Goal: Transaction & Acquisition: Purchase product/service

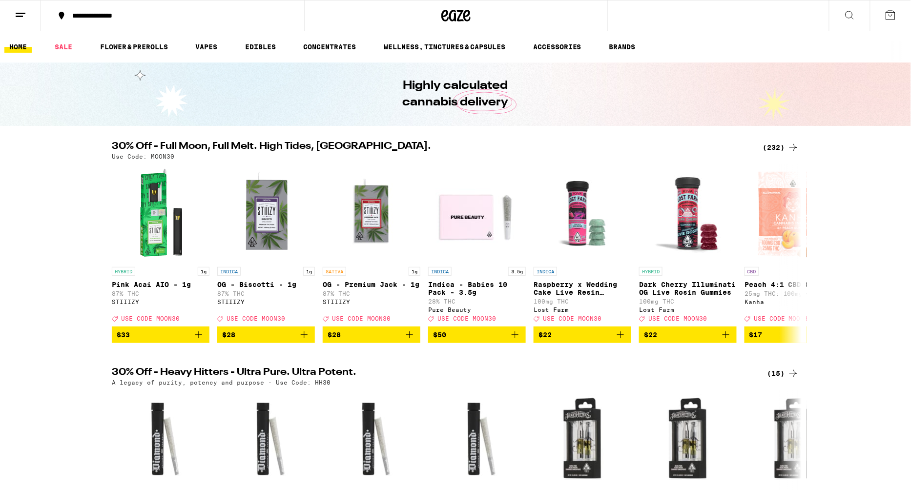
click at [777, 146] on div "(232)" at bounding box center [781, 148] width 36 height 12
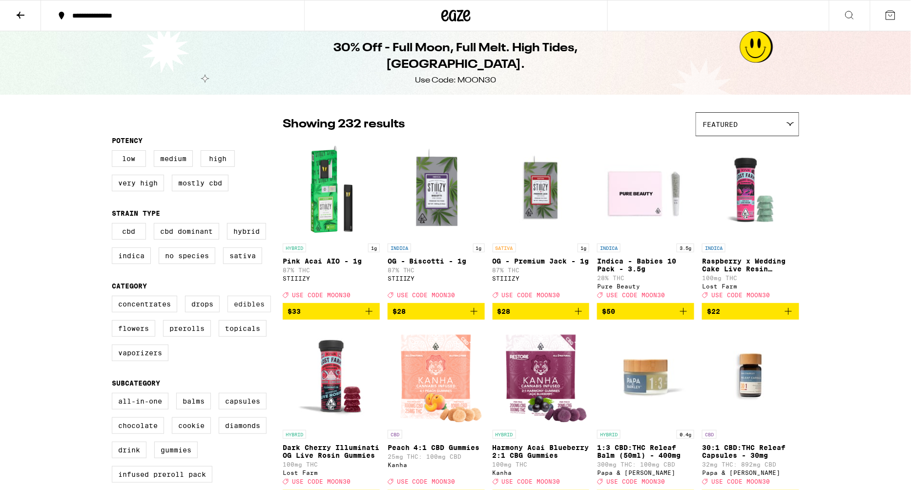
click at [233, 310] on label "Edibles" at bounding box center [249, 304] width 43 height 17
click at [114, 298] on input "Edibles" at bounding box center [114, 297] width 0 height 0
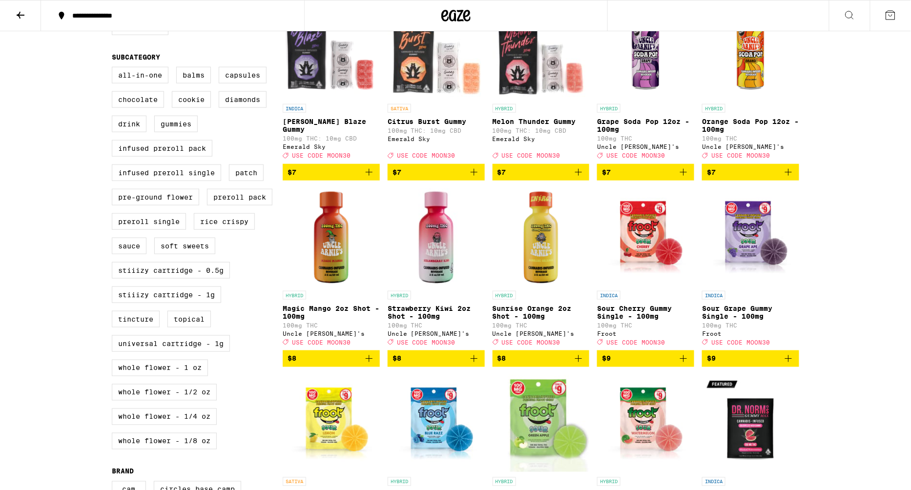
scroll to position [328, 0]
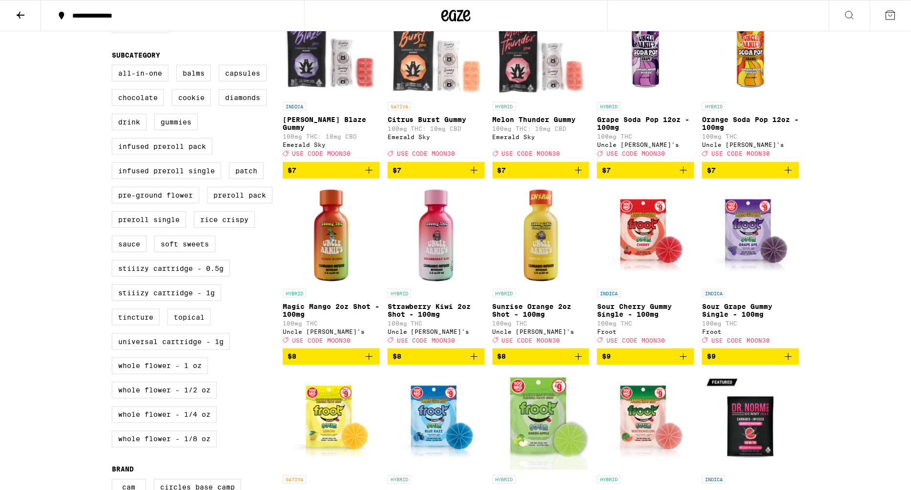
click at [369, 360] on icon "Add to bag" at bounding box center [369, 357] width 7 height 7
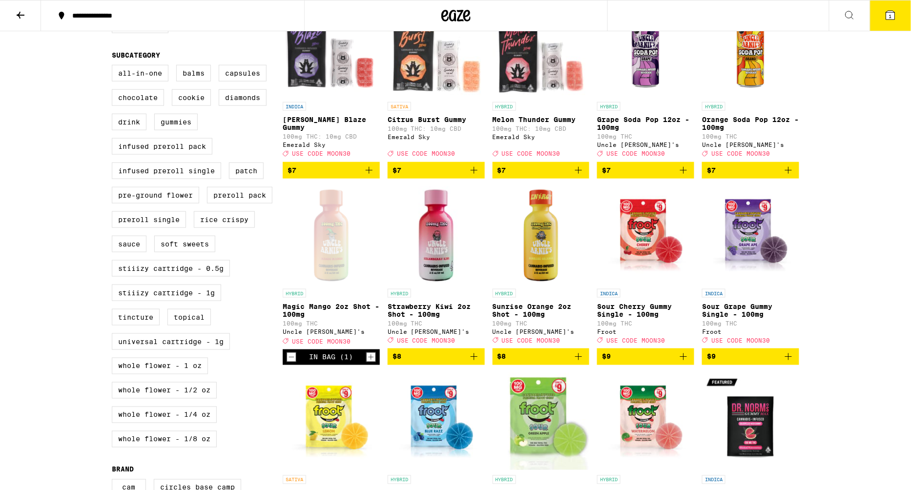
scroll to position [360, 0]
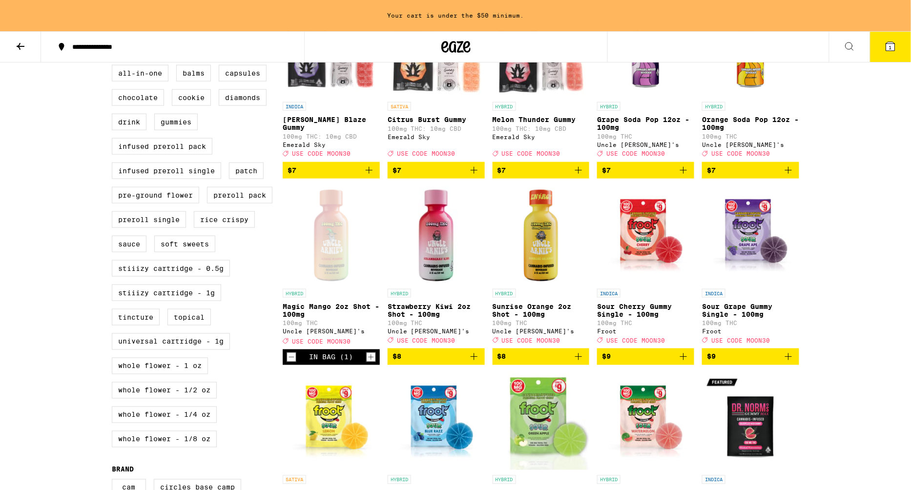
click at [475, 363] on icon "Add to bag" at bounding box center [474, 357] width 12 height 12
click at [578, 363] on icon "Add to bag" at bounding box center [579, 357] width 12 height 12
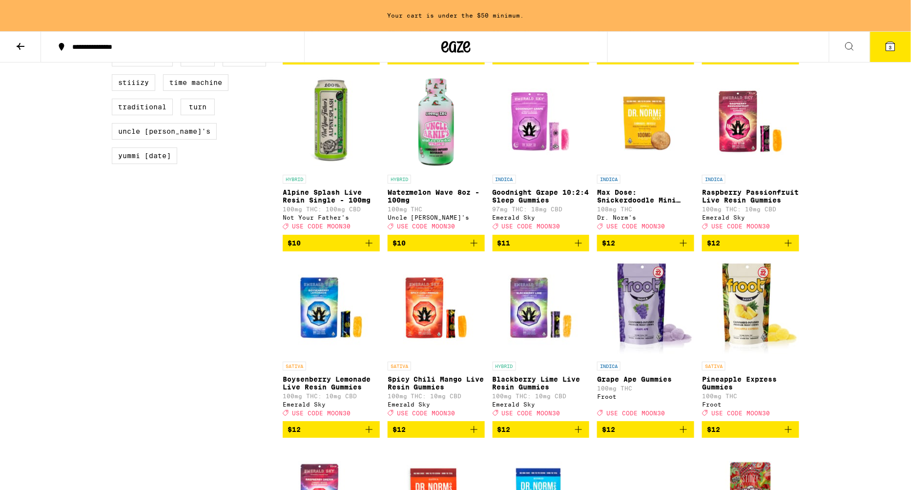
scroll to position [1034, 0]
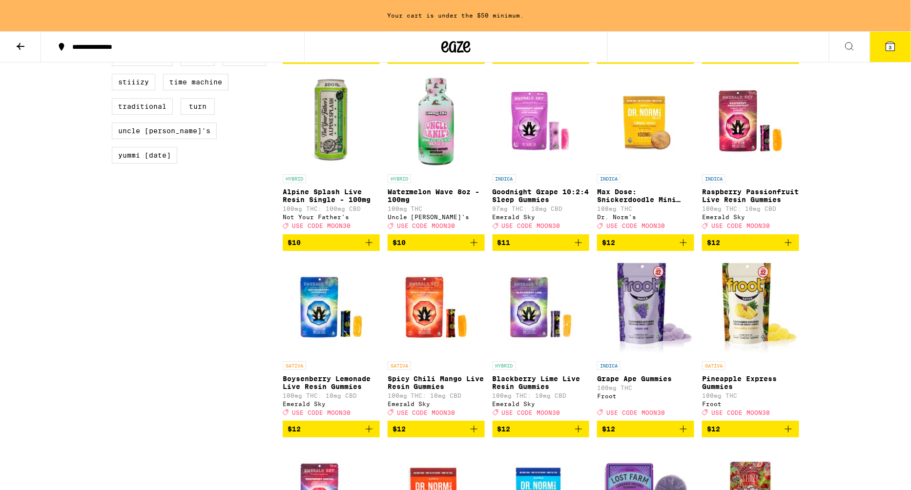
click at [368, 249] on icon "Add to bag" at bounding box center [369, 243] width 12 height 12
click at [368, 249] on icon "Increment" at bounding box center [371, 243] width 9 height 12
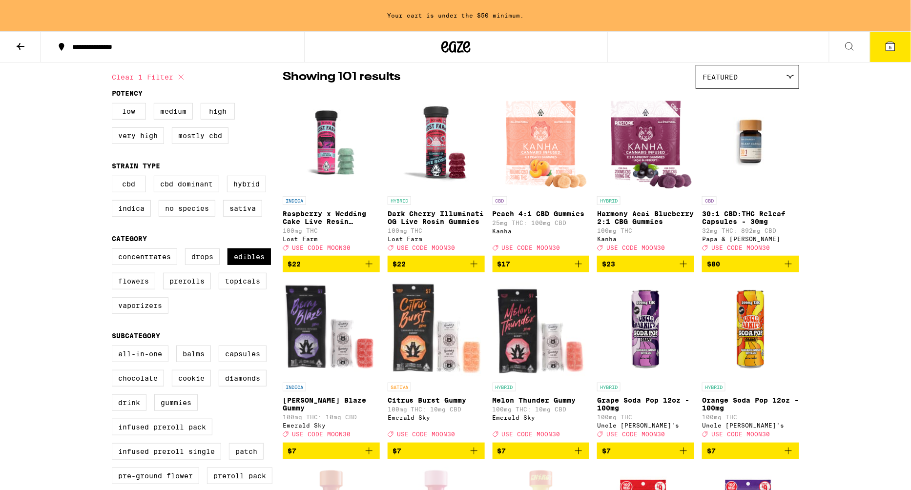
scroll to position [0, 0]
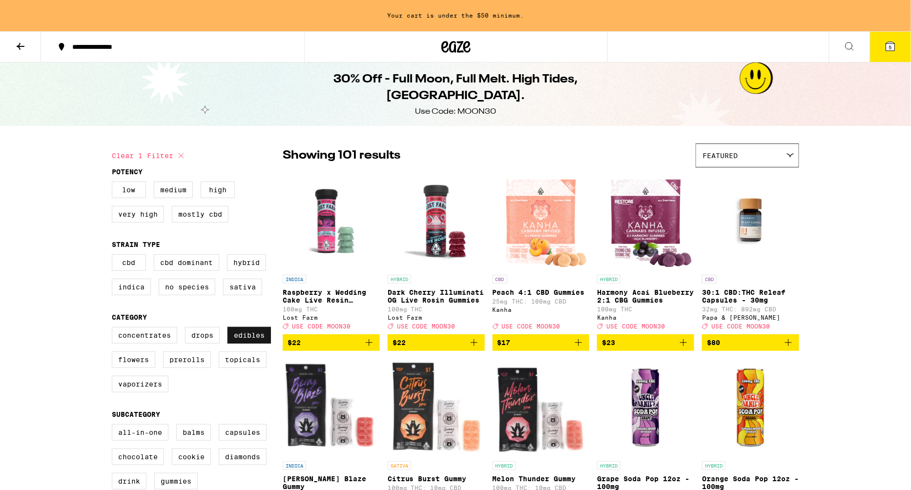
click at [245, 339] on label "Edibles" at bounding box center [249, 335] width 43 height 17
click at [114, 329] on input "Edibles" at bounding box center [114, 329] width 0 height 0
checkbox input "false"
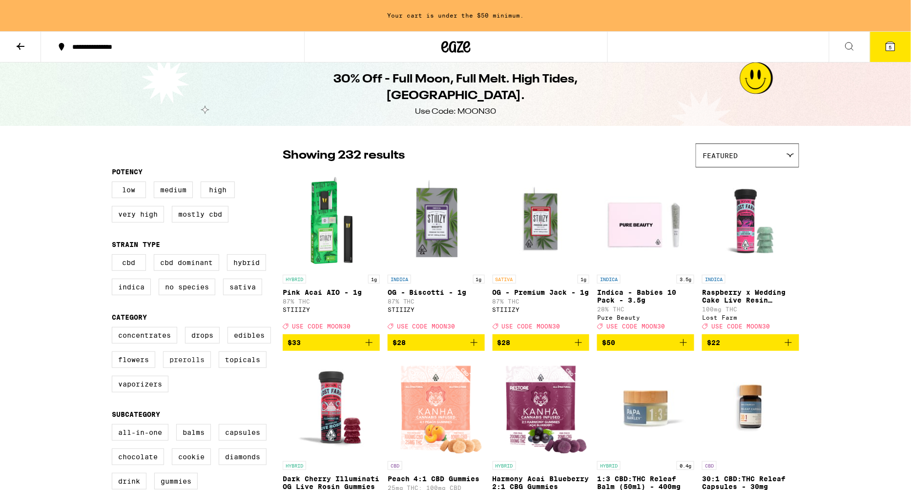
click at [199, 365] on label "Prerolls" at bounding box center [187, 360] width 48 height 17
click at [114, 329] on input "Prerolls" at bounding box center [114, 329] width 0 height 0
checkbox input "true"
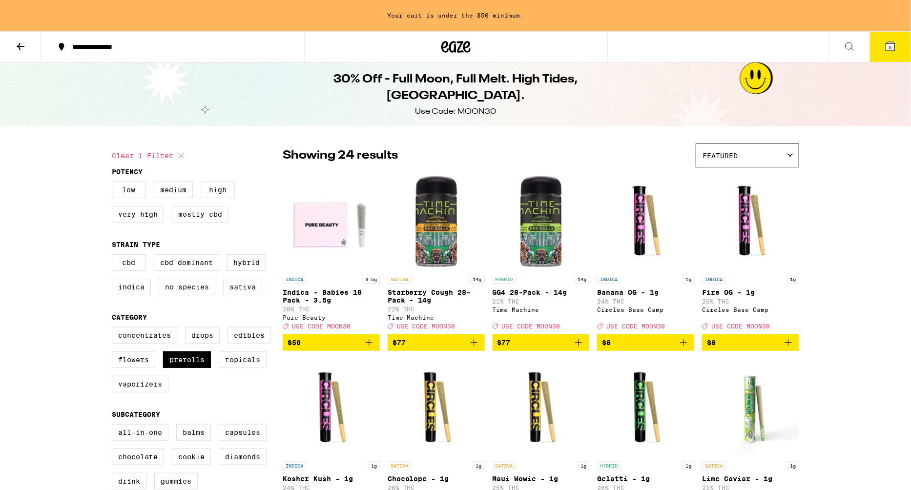
click at [887, 43] on icon at bounding box center [891, 46] width 9 height 9
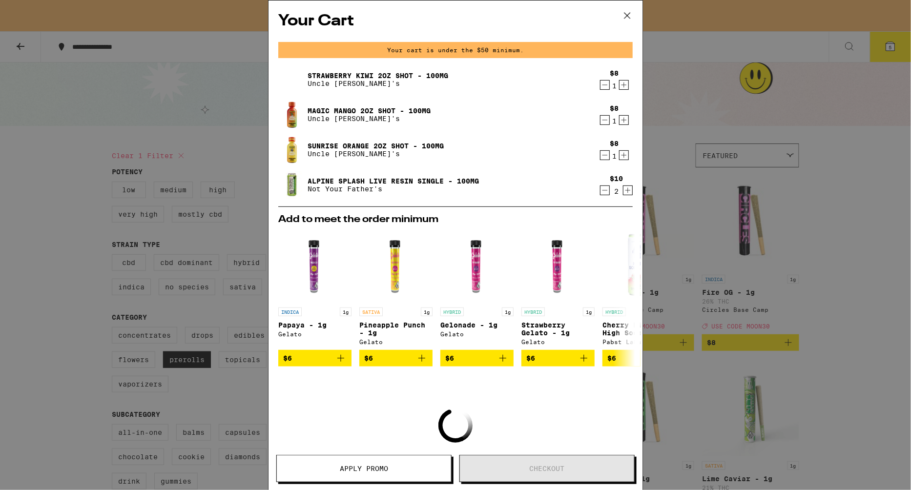
click at [387, 466] on span "Apply Promo" at bounding box center [364, 469] width 48 height 7
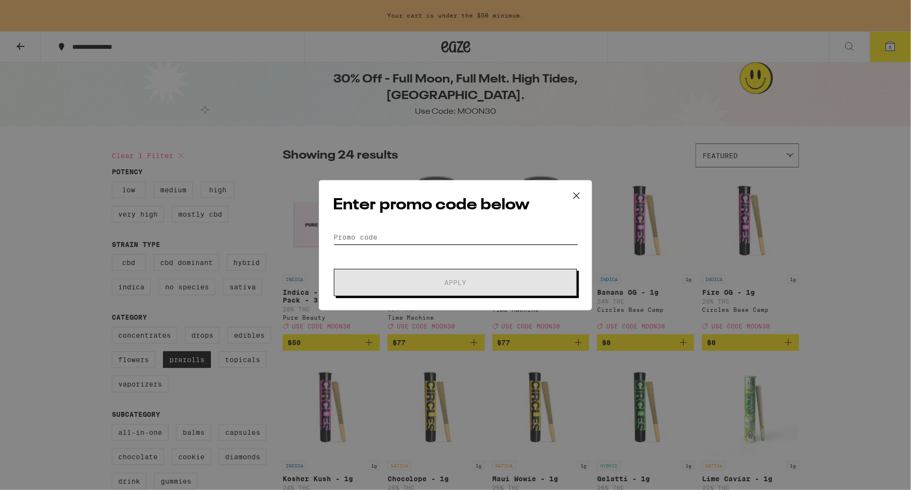
click at [409, 239] on input "Promo Code" at bounding box center [455, 237] width 245 height 15
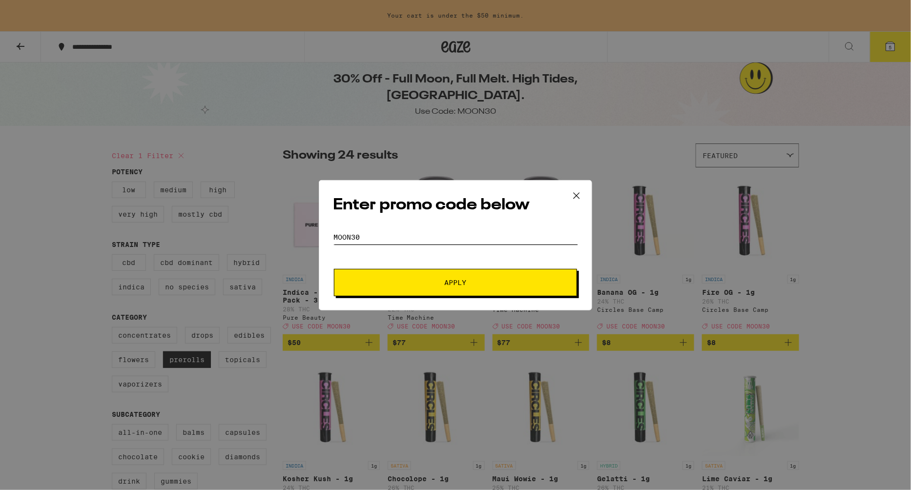
type input "moon30"
click at [334, 269] on button "Apply" at bounding box center [455, 282] width 243 height 27
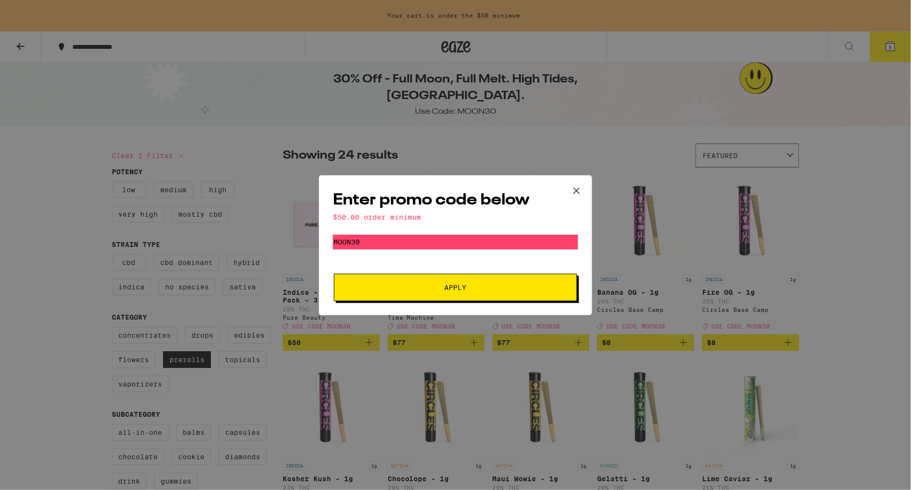
click at [573, 193] on icon at bounding box center [577, 191] width 15 height 15
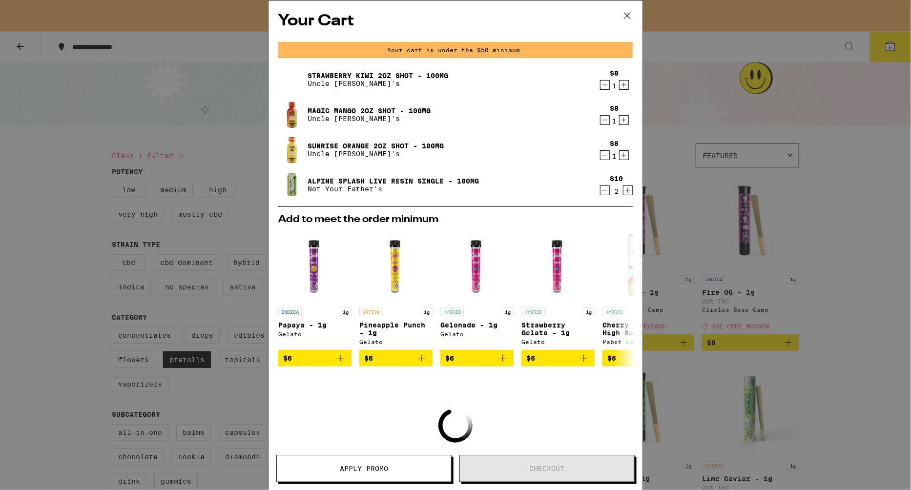
click at [627, 14] on icon at bounding box center [628, 16] width 6 height 6
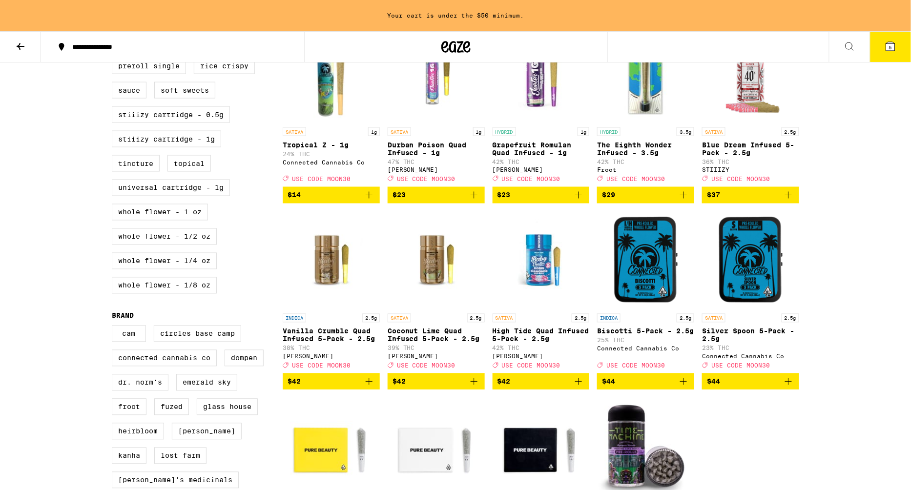
scroll to position [516, 0]
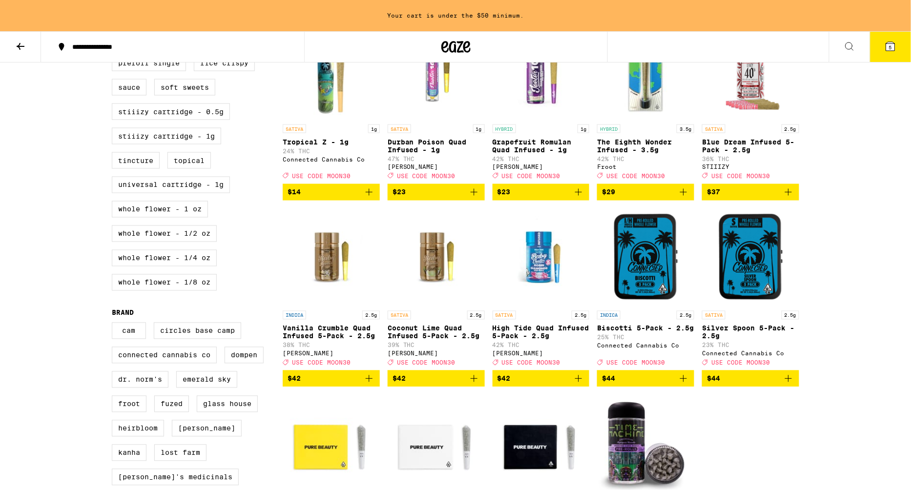
click at [581, 385] on icon "Add to bag" at bounding box center [579, 379] width 12 height 12
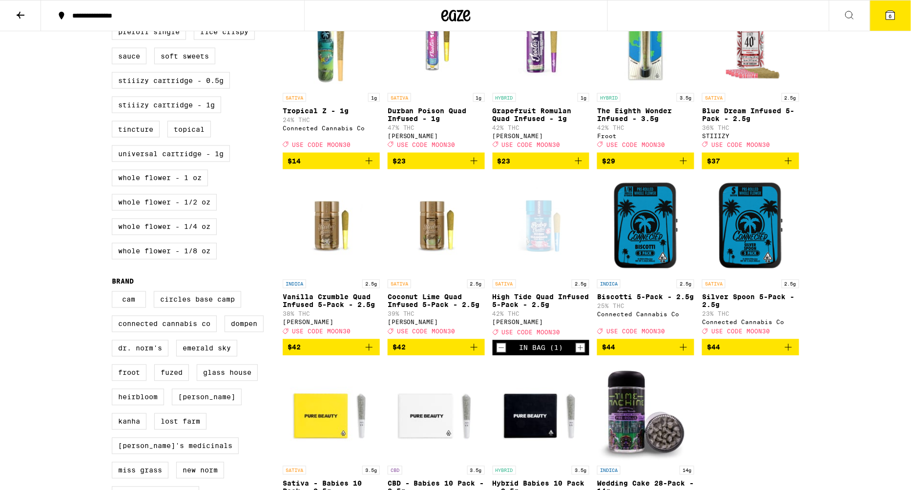
scroll to position [485, 0]
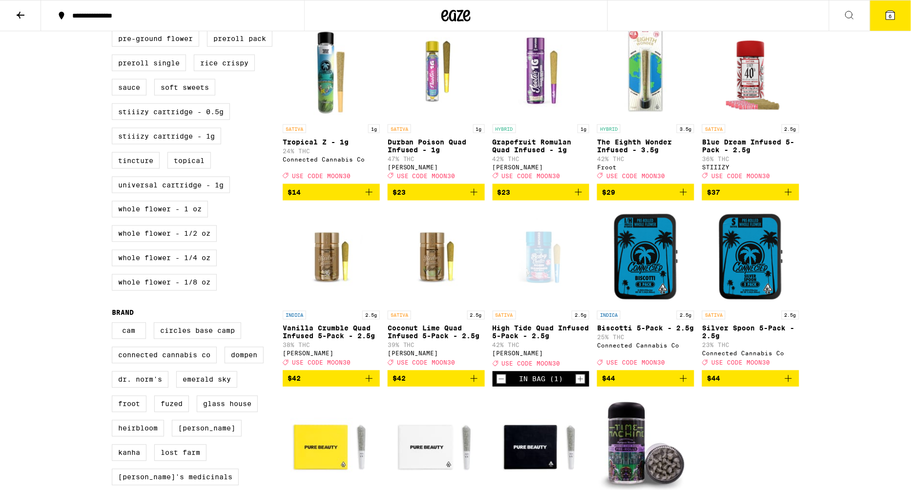
click at [890, 49] on div "**********" at bounding box center [455, 183] width 911 height 1336
click at [889, 22] on button "6" at bounding box center [890, 15] width 41 height 30
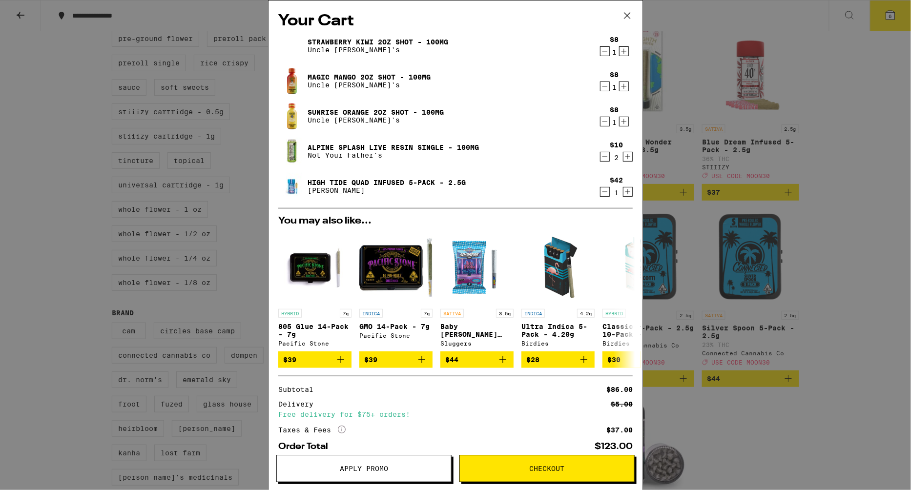
scroll to position [55, 0]
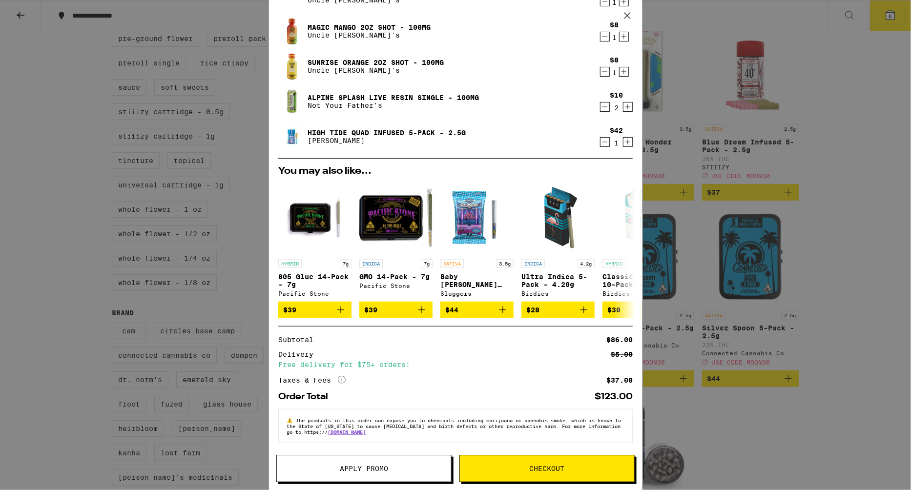
click at [409, 462] on button "Apply Promo" at bounding box center [363, 468] width 175 height 27
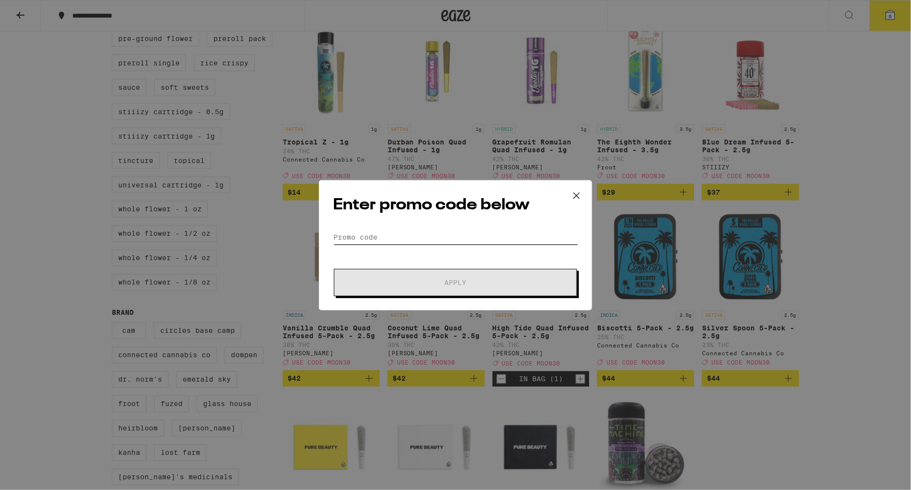
click at [423, 239] on input "Promo Code" at bounding box center [455, 237] width 245 height 15
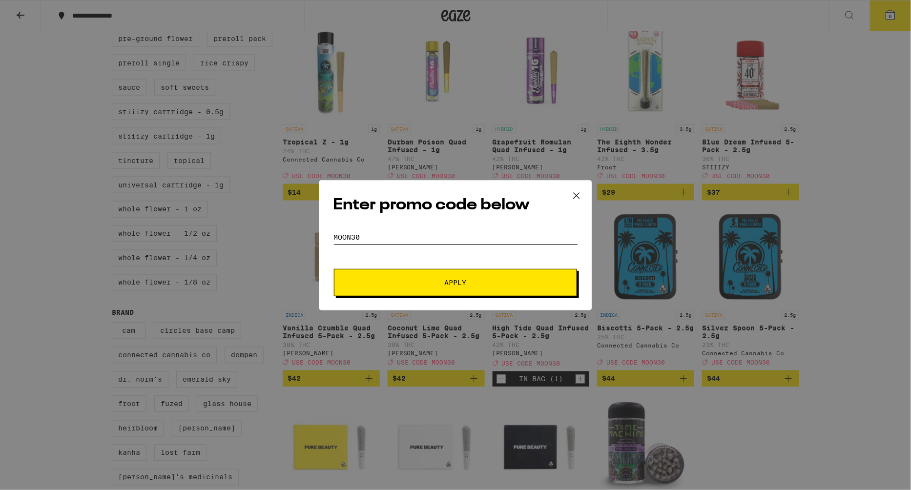
type input "moon30"
click at [334, 269] on button "Apply" at bounding box center [455, 282] width 243 height 27
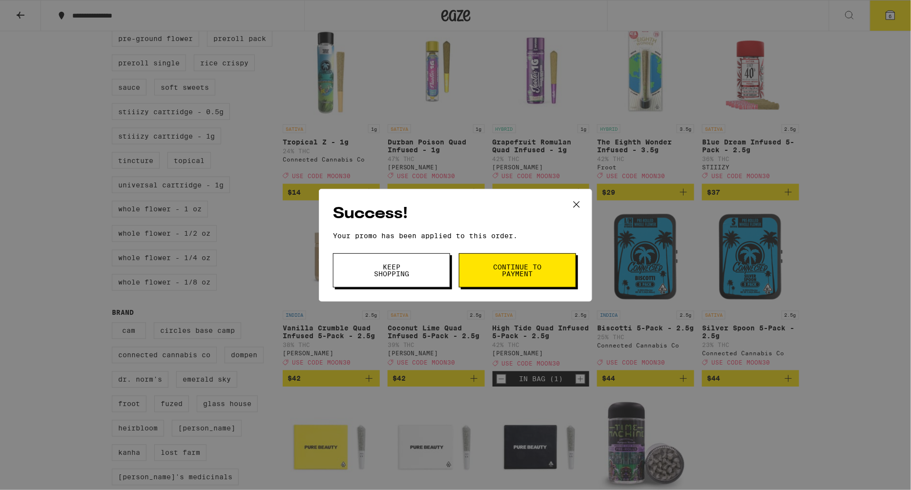
click at [405, 266] on span "Keep Shopping" at bounding box center [392, 271] width 50 height 14
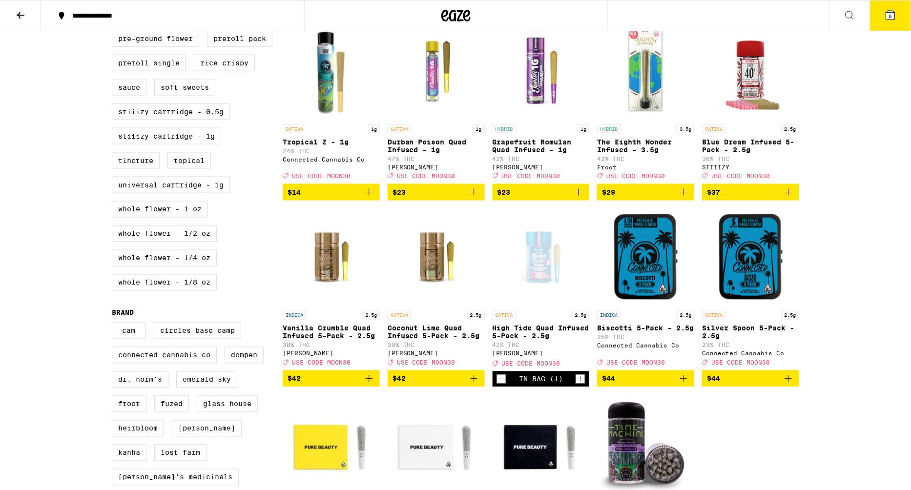
click at [885, 15] on icon at bounding box center [891, 15] width 12 height 12
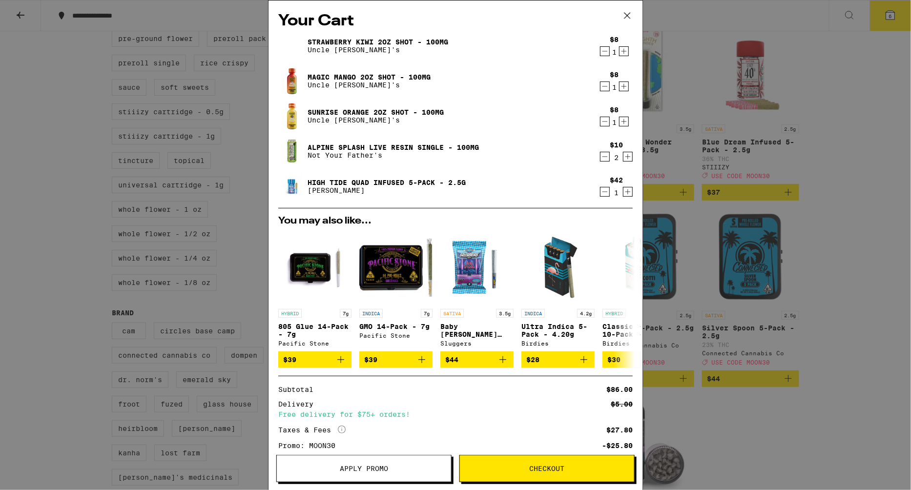
click at [630, 18] on icon at bounding box center [627, 15] width 15 height 15
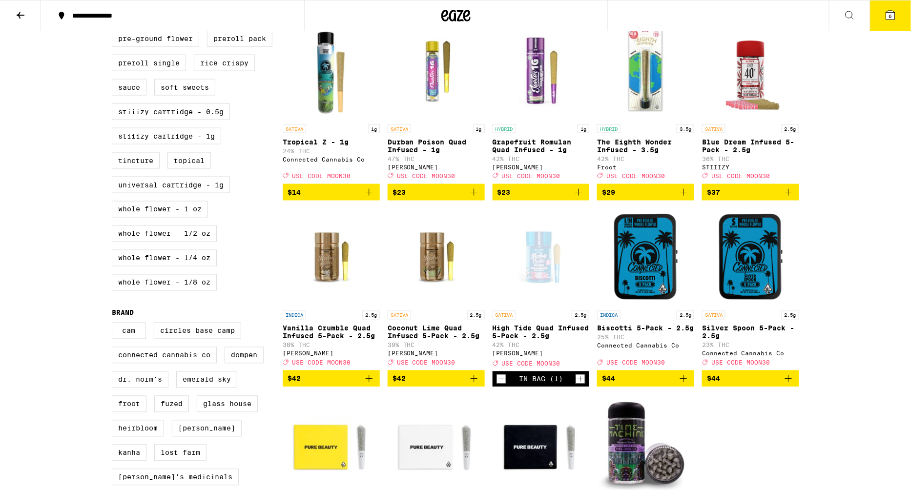
click at [545, 260] on div "Open page for High Tide Quad Infused 5-Pack - 2.5g from Jeeter" at bounding box center [541, 258] width 97 height 98
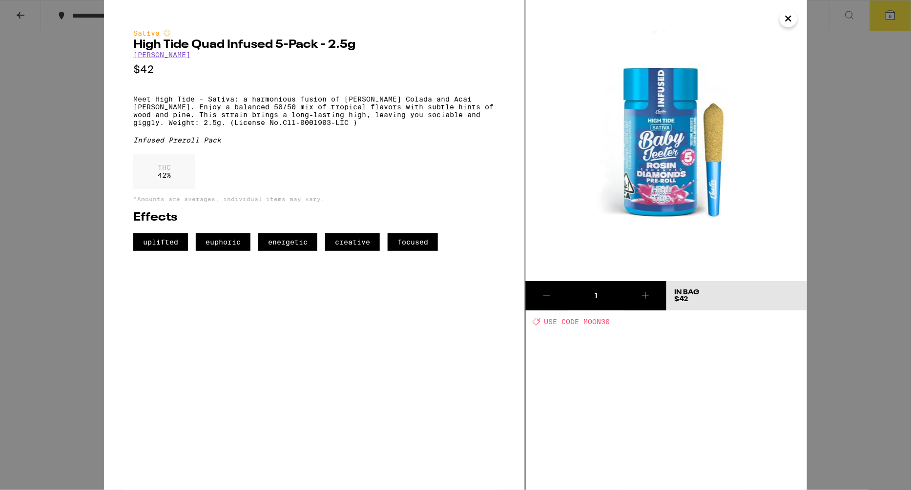
click at [21, 10] on div "Sativa High Tide Quad Infused 5-Pack - 2.5g [PERSON_NAME] $42 Meet High Tide - …" at bounding box center [455, 245] width 911 height 490
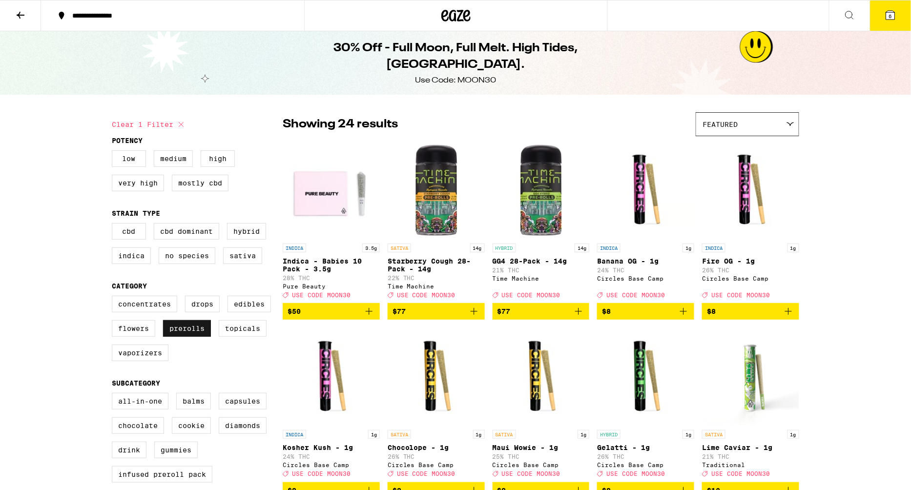
click at [198, 332] on label "Prerolls" at bounding box center [187, 328] width 48 height 17
click at [114, 298] on input "Prerolls" at bounding box center [114, 297] width 0 height 0
checkbox input "false"
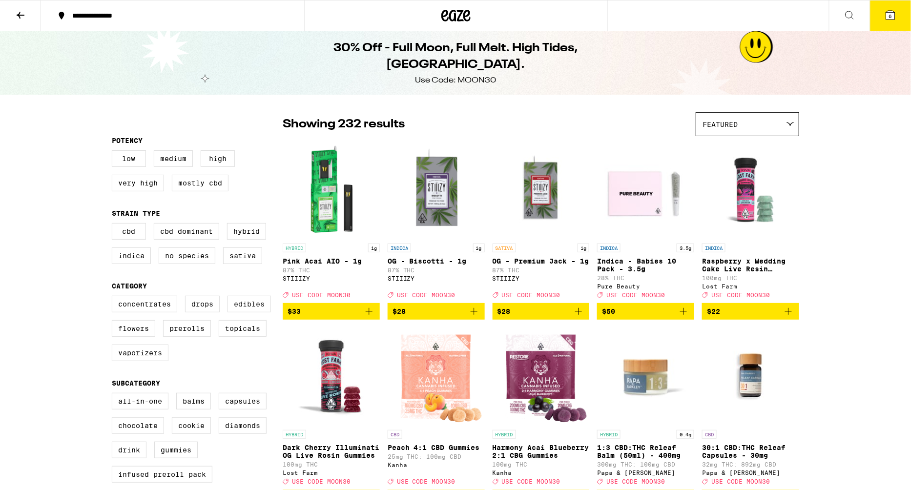
click at [258, 307] on label "Edibles" at bounding box center [249, 304] width 43 height 17
click at [114, 298] on input "Edibles" at bounding box center [114, 297] width 0 height 0
checkbox input "true"
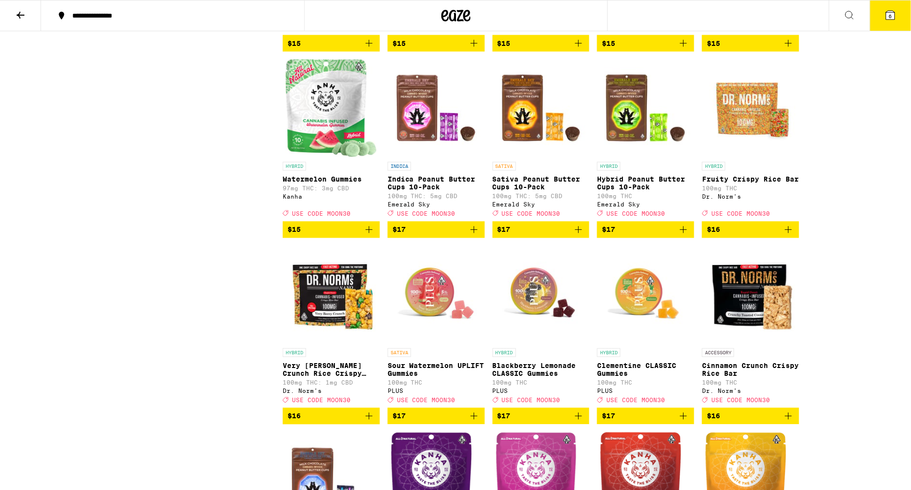
scroll to position [1946, 0]
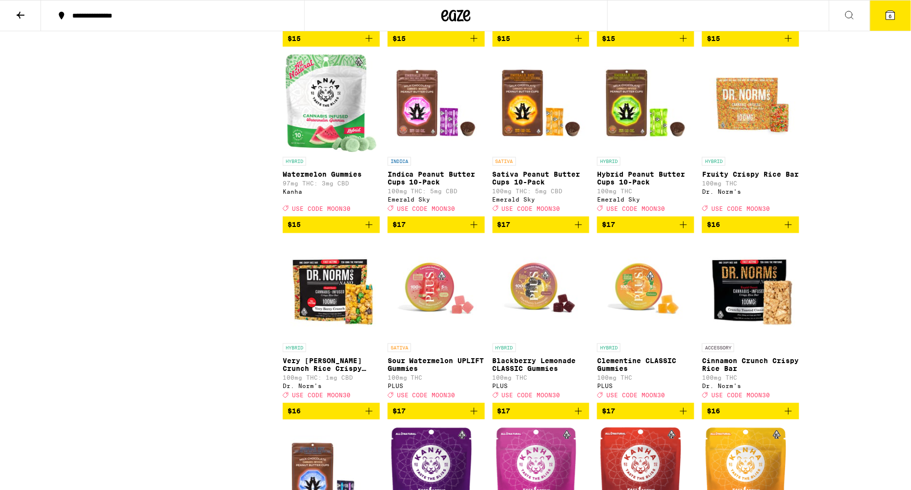
click at [681, 231] on icon "Add to bag" at bounding box center [684, 225] width 12 height 12
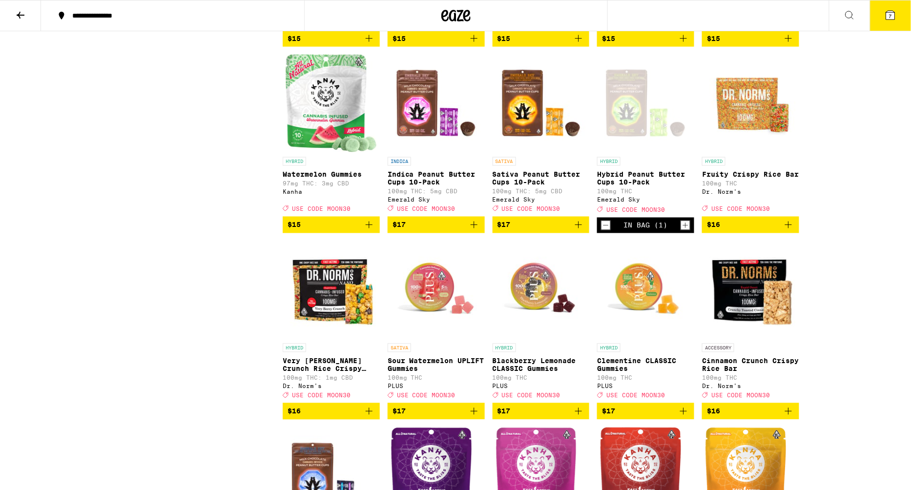
click at [893, 15] on icon at bounding box center [891, 15] width 9 height 9
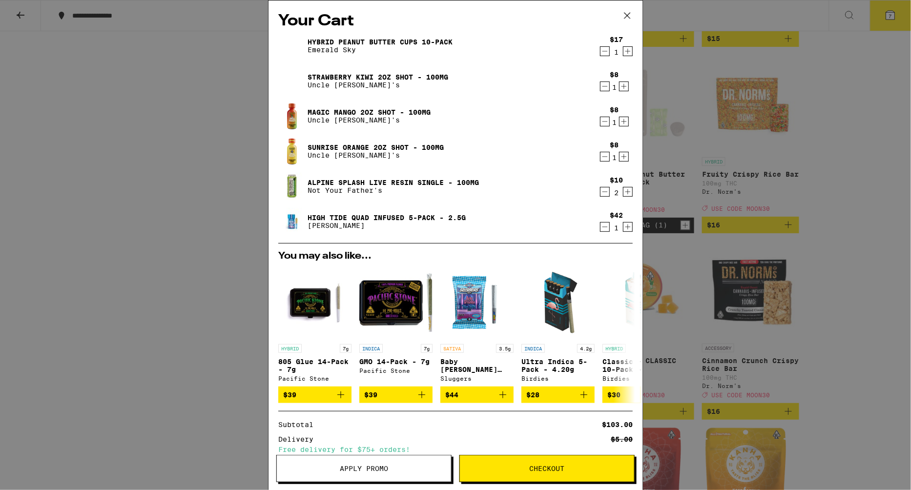
click at [605, 226] on icon "Decrement" at bounding box center [605, 227] width 9 height 12
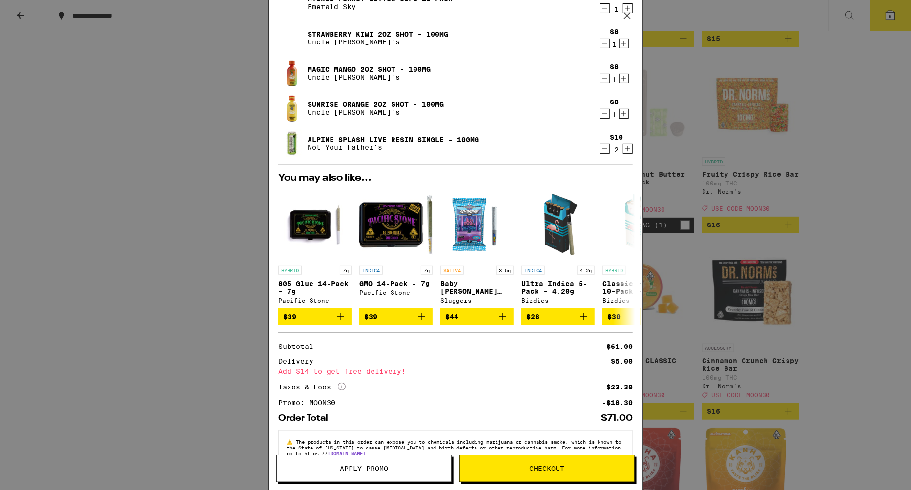
scroll to position [69, 0]
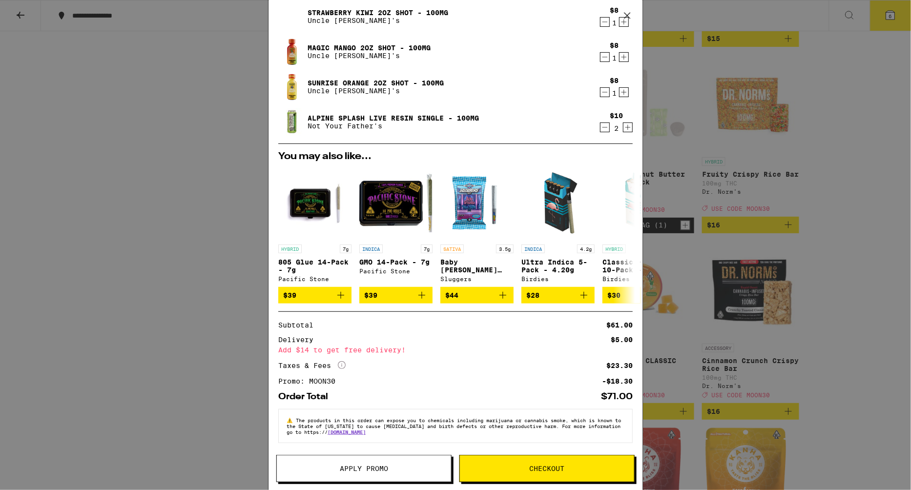
click at [628, 13] on icon at bounding box center [627, 15] width 15 height 15
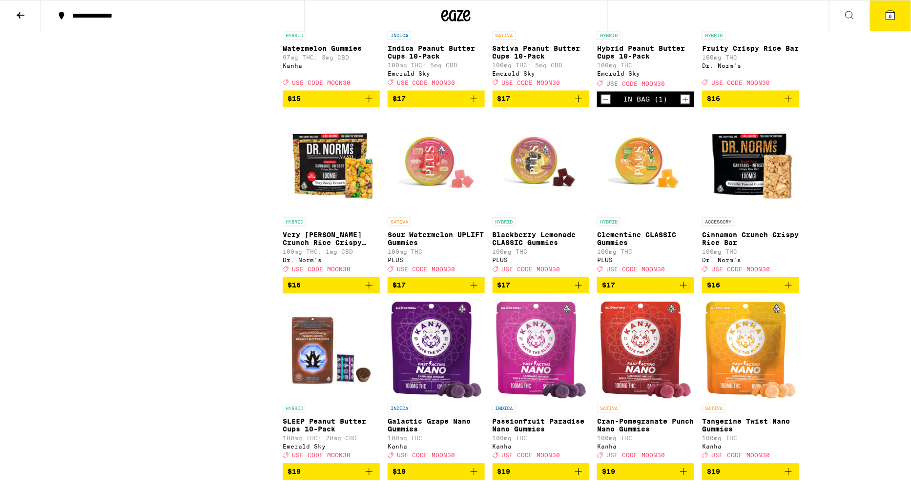
scroll to position [2076, 0]
